Goal: Information Seeking & Learning: Find specific fact

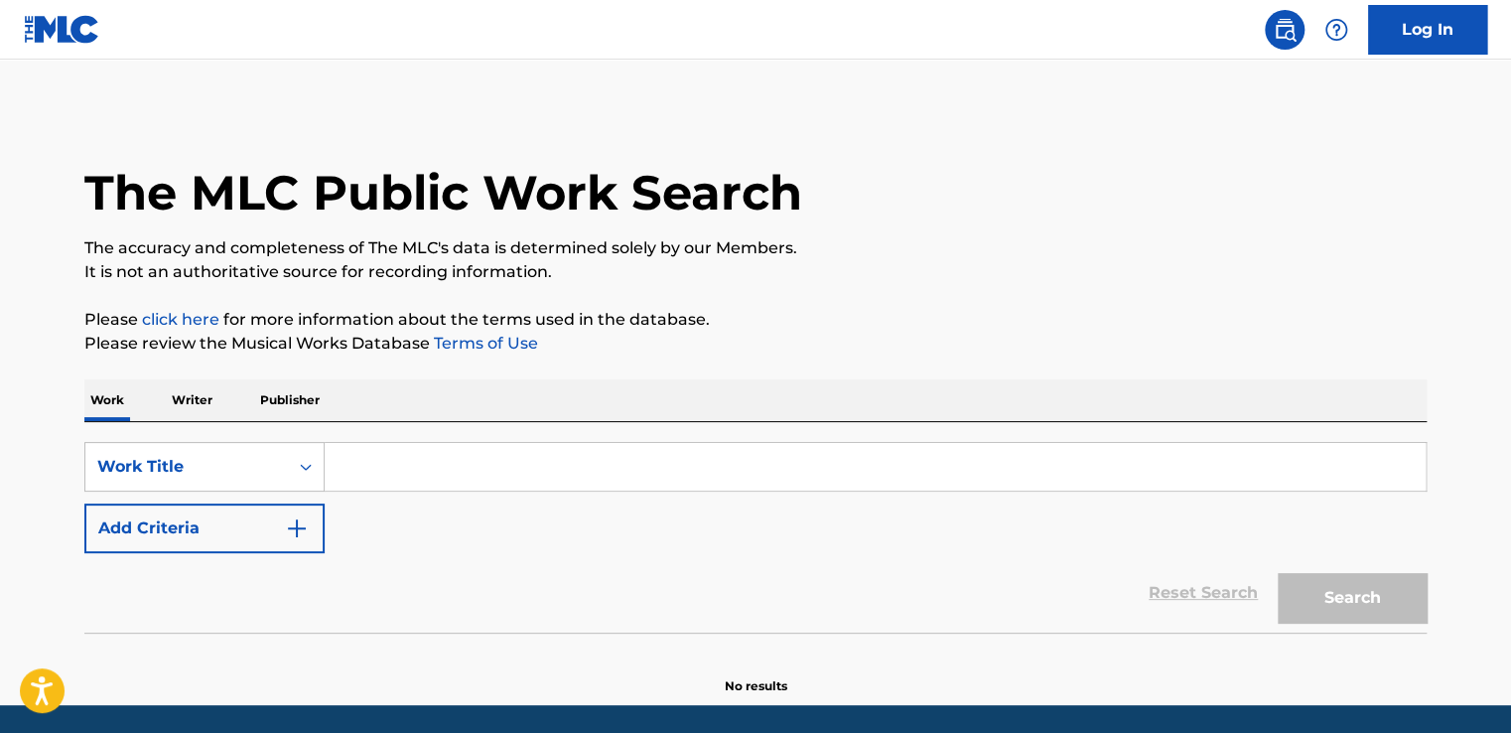
click at [477, 459] on input "Search Form" at bounding box center [875, 467] width 1101 height 48
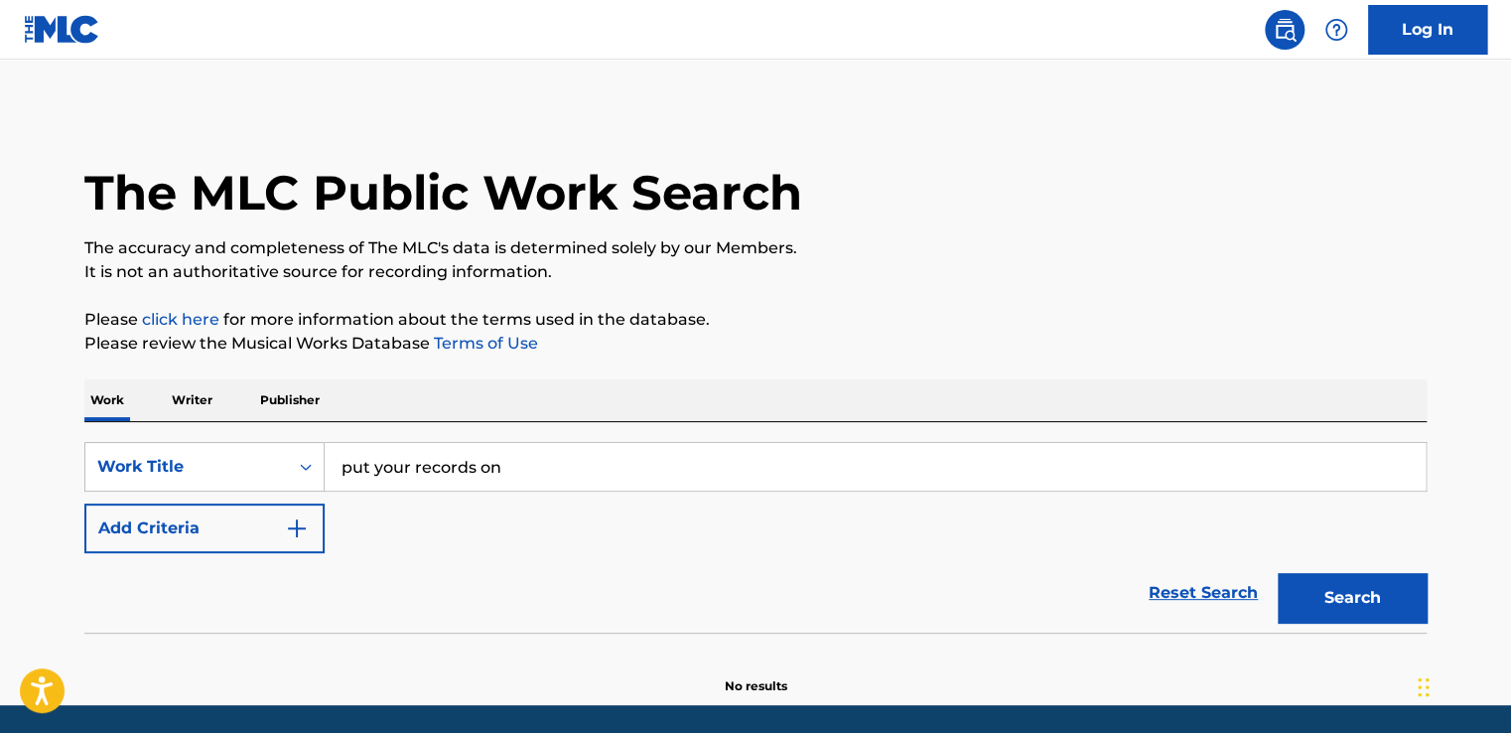
type input "put your records on"
click at [326, 540] on div "SearchWithCriteria41687371-10c0-4715-91fe-72ee9cf47086 Work Title put your reco…" at bounding box center [755, 497] width 1342 height 111
click at [281, 527] on button "Add Criteria" at bounding box center [204, 528] width 240 height 50
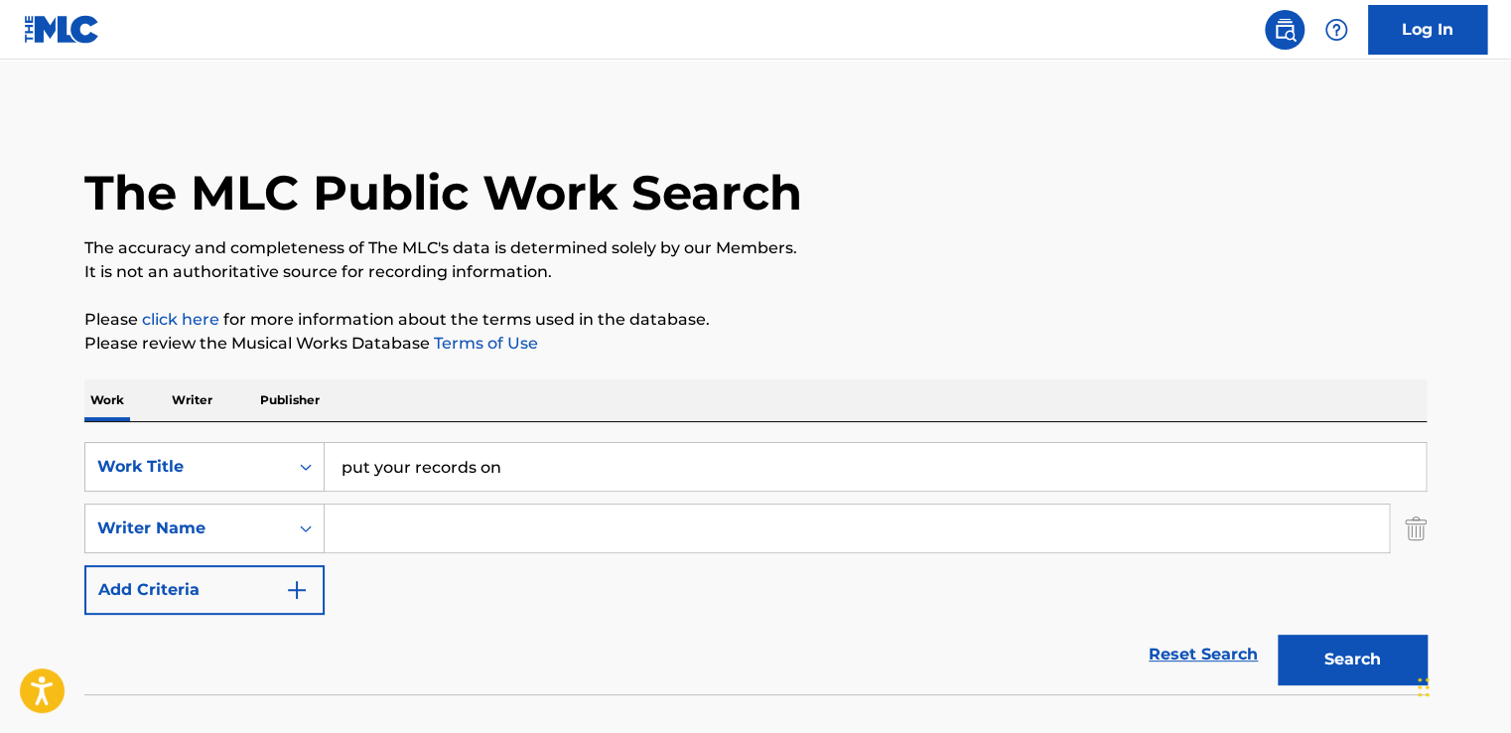
click at [405, 530] on input "Search Form" at bounding box center [857, 528] width 1064 height 48
type input "[PERSON_NAME]"
click at [1324, 656] on button "Search" at bounding box center [1352, 659] width 149 height 50
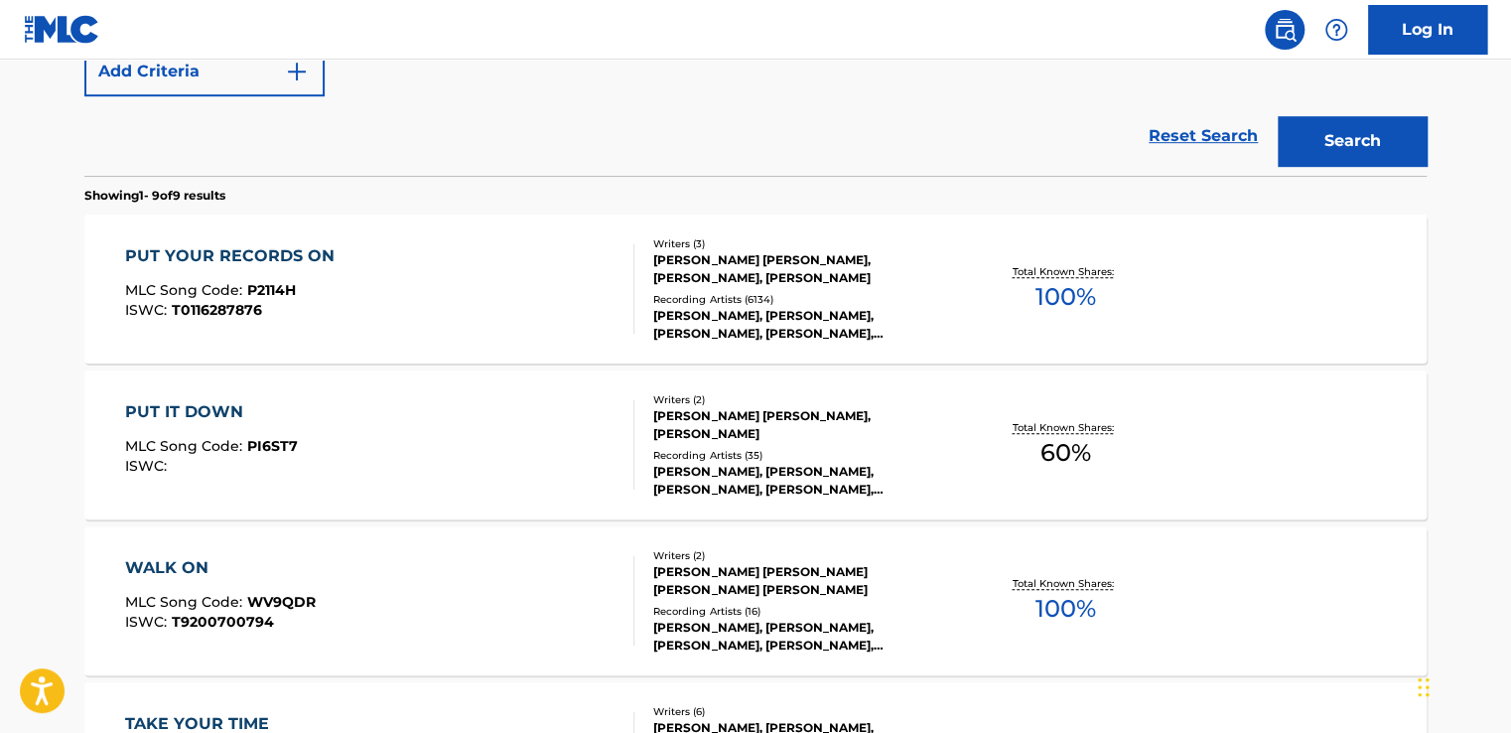
scroll to position [529, 0]
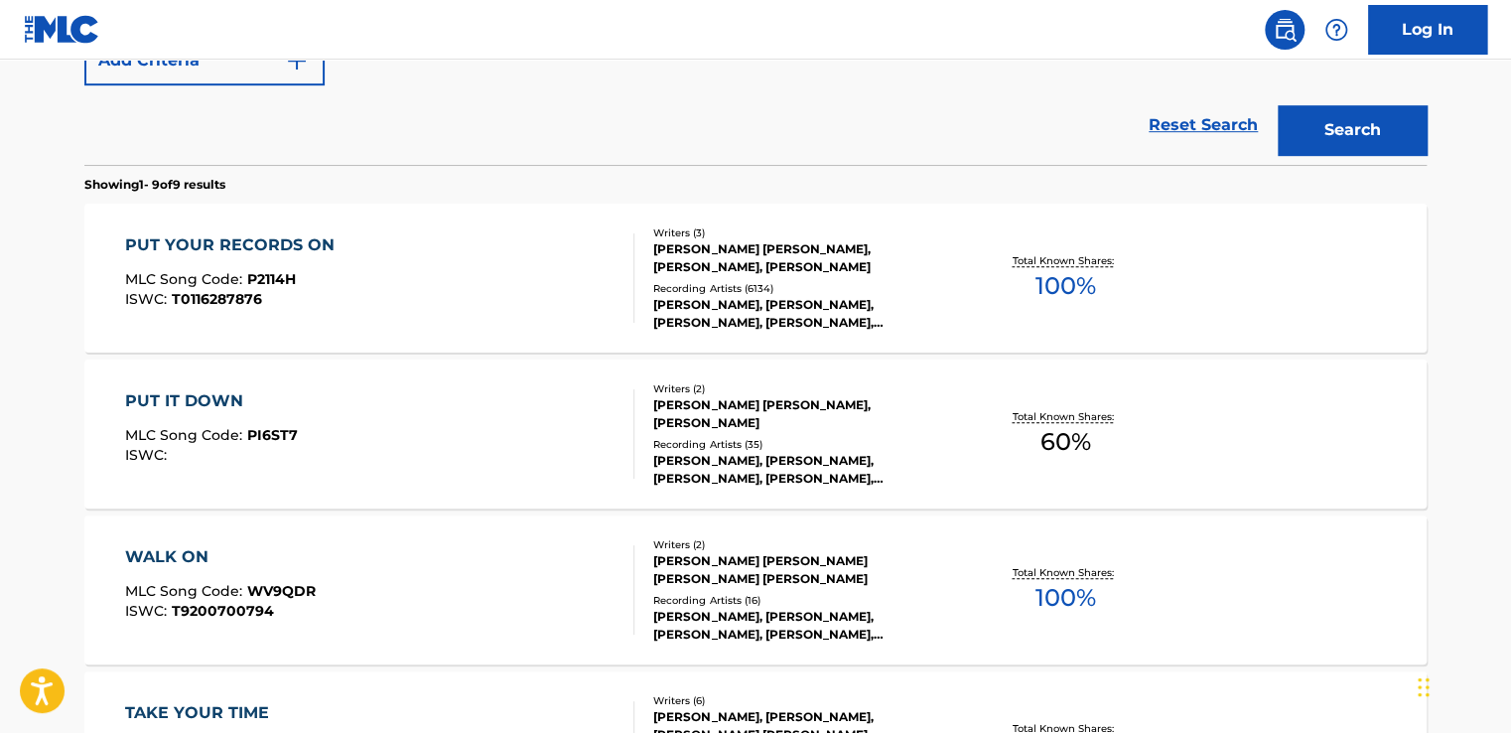
click at [242, 239] on div "PUT YOUR RECORDS ON" at bounding box center [234, 245] width 219 height 24
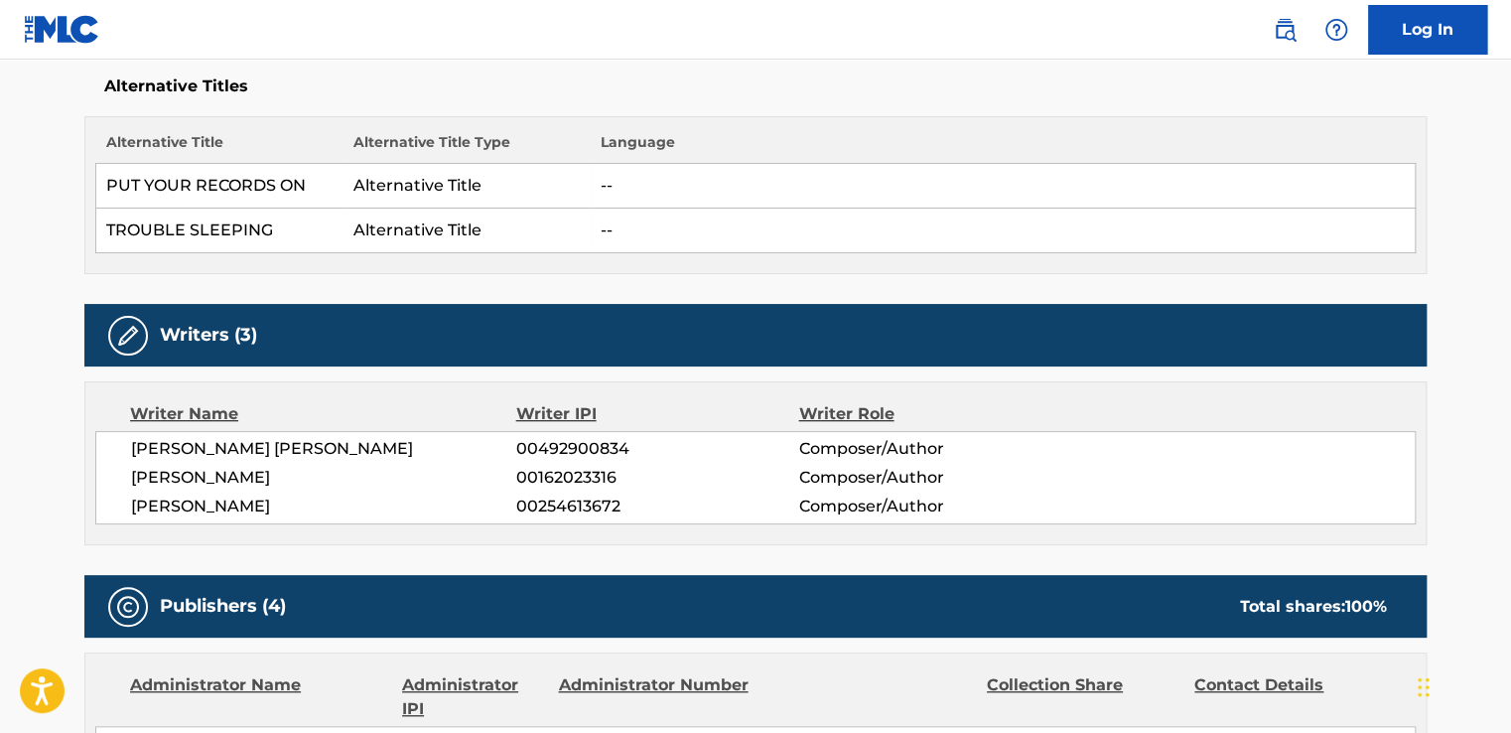
scroll to position [794, 0]
